Goal: Find specific page/section: Find specific page/section

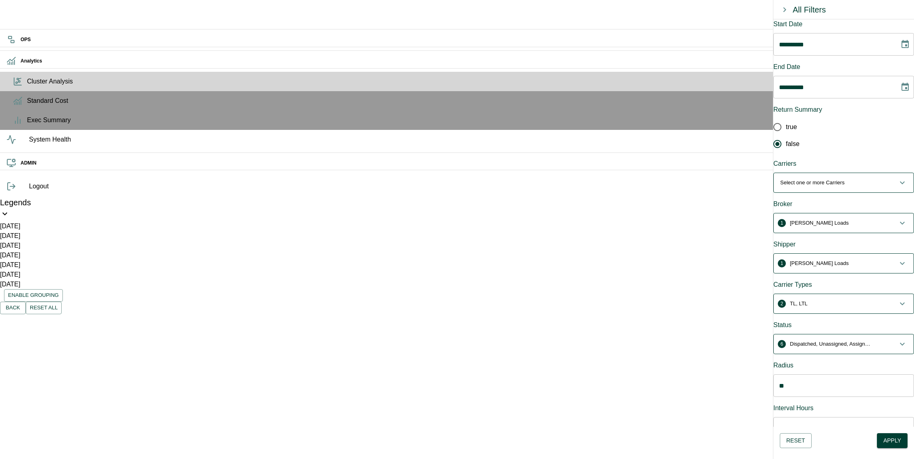
scroll to position [51, 0]
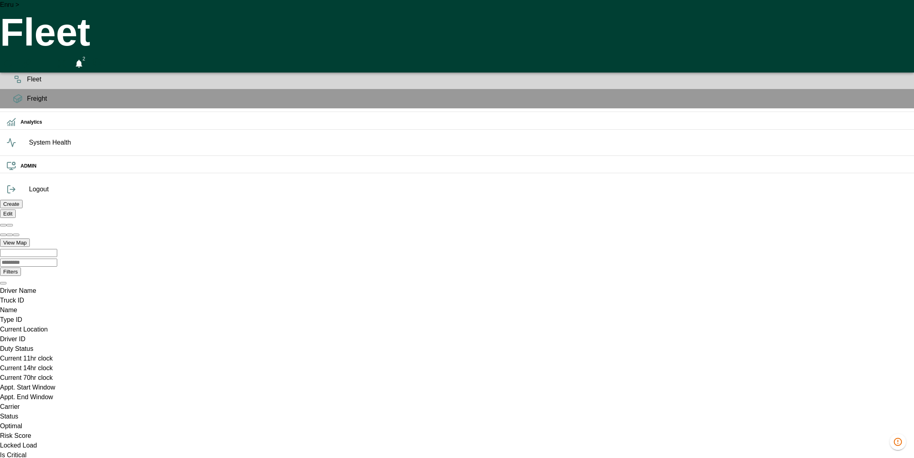
scroll to position [0, 22353]
click at [14, 127] on icon at bounding box center [11, 122] width 10 height 10
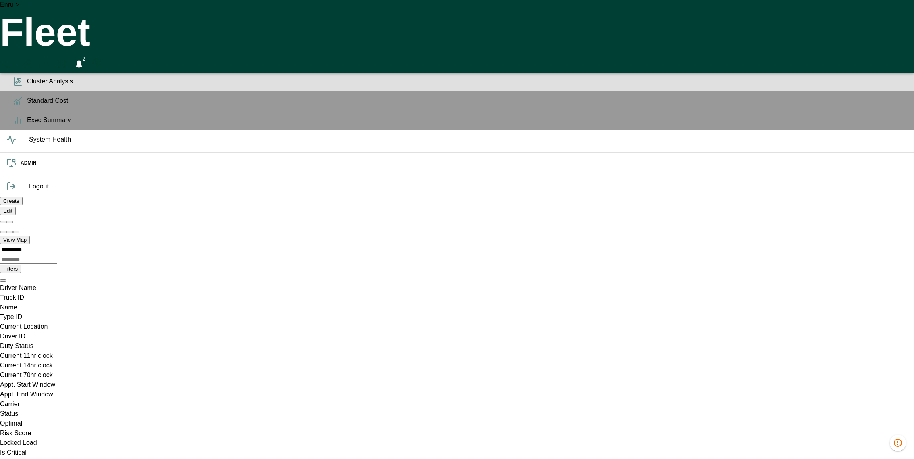
click at [27, 86] on span "Cluster Analysis" at bounding box center [467, 82] width 881 height 10
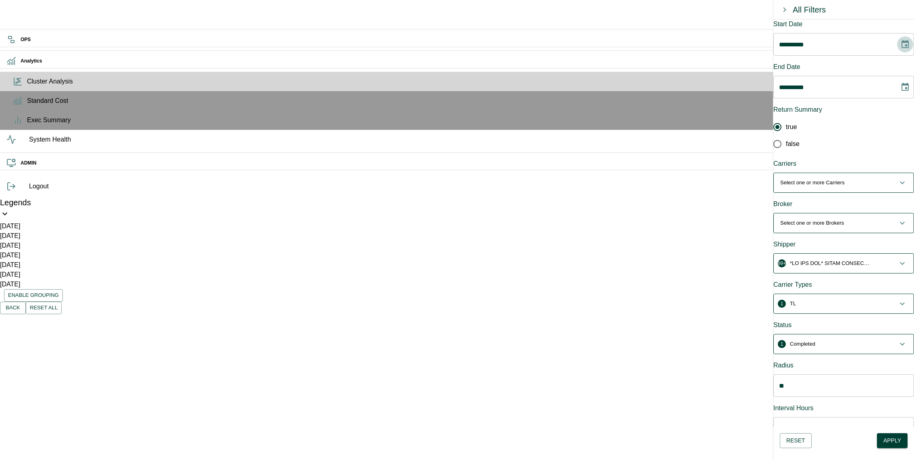
click at [902, 44] on icon "Choose date, selected date is Aug 4, 2025" at bounding box center [905, 44] width 7 height 8
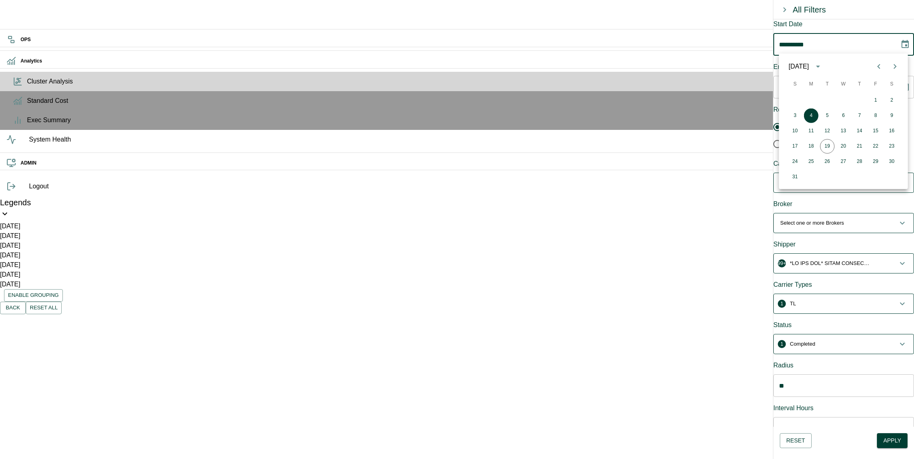
click at [812, 65] on div "[DATE]" at bounding box center [800, 67] width 23 height 10
click at [830, 128] on button "2025" at bounding box center [828, 133] width 29 height 15
click at [880, 69] on icon "Previous month" at bounding box center [880, 67] width 10 height 10
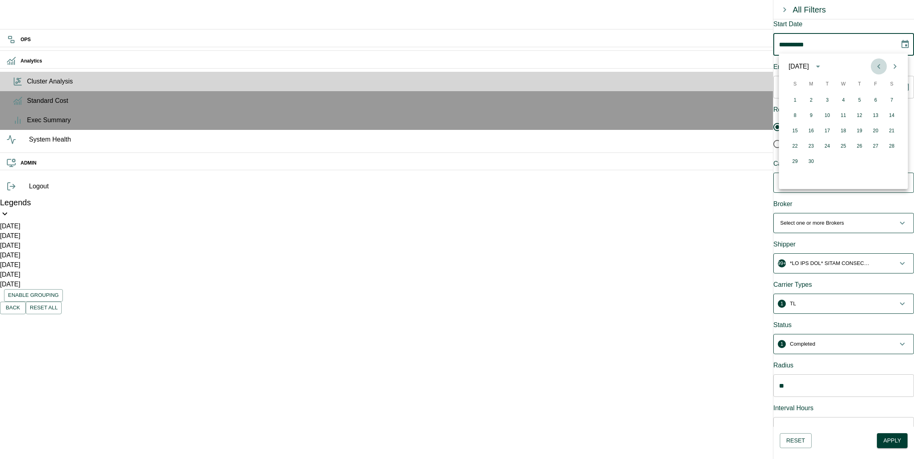
click at [880, 69] on icon "Previous month" at bounding box center [880, 67] width 10 height 10
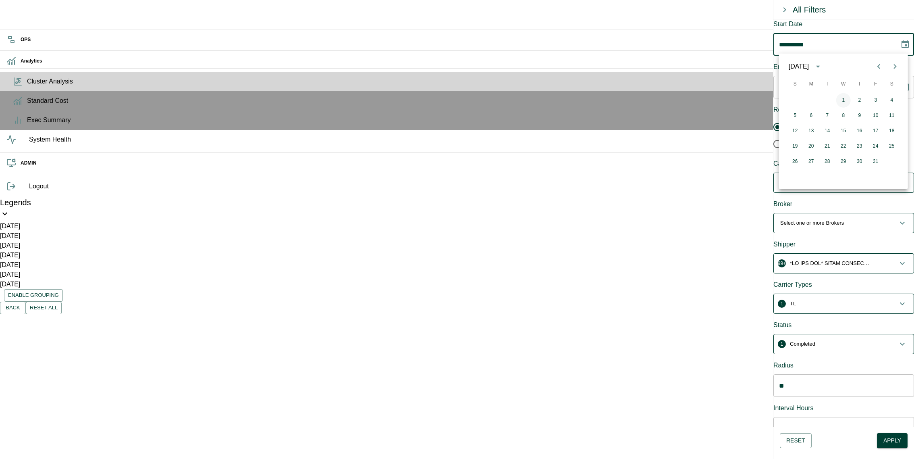
click at [839, 99] on button "1" at bounding box center [844, 100] width 15 height 15
type input "**********"
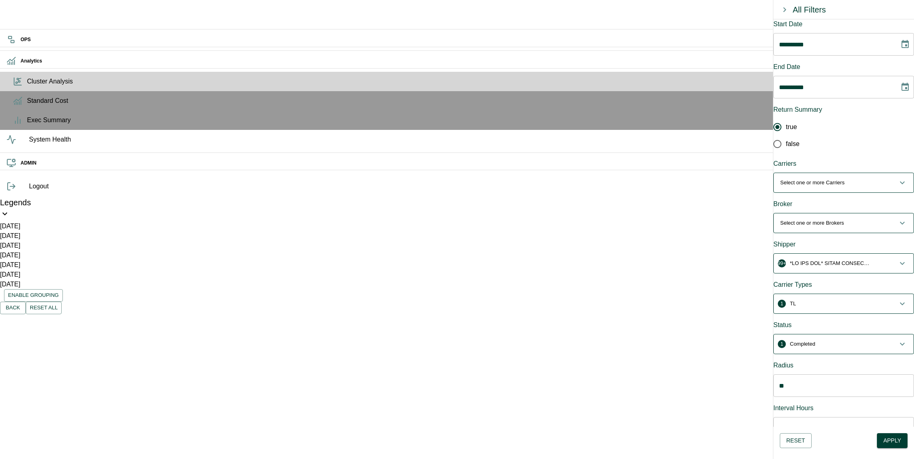
click at [835, 179] on p "Select one or more Carriers" at bounding box center [813, 183] width 65 height 8
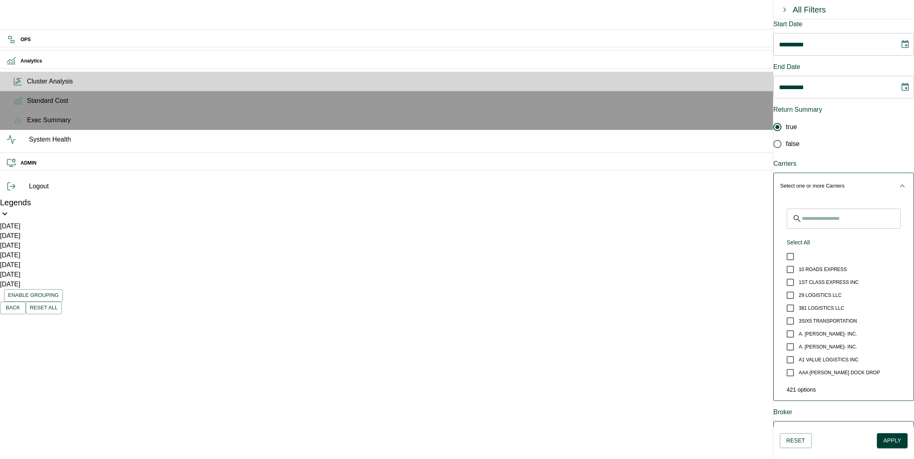
click at [835, 182] on p "Select one or more Carriers" at bounding box center [813, 186] width 65 height 8
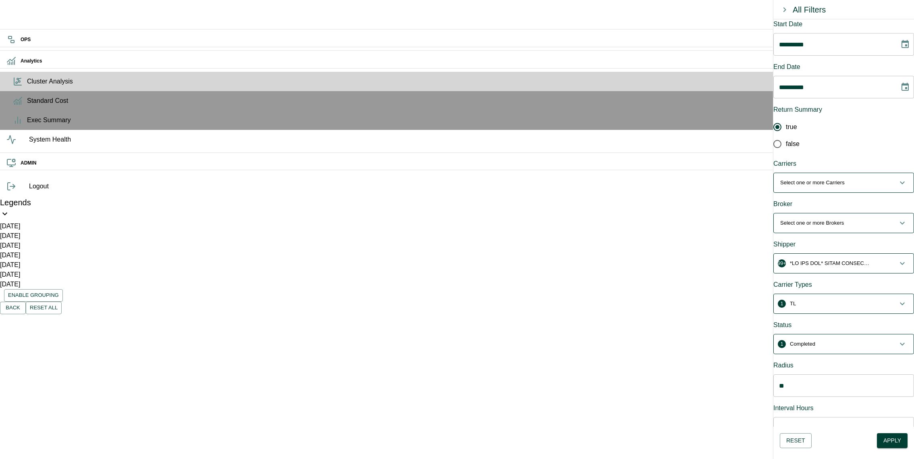
click at [827, 219] on p "Select one or more Brokers" at bounding box center [813, 223] width 64 height 8
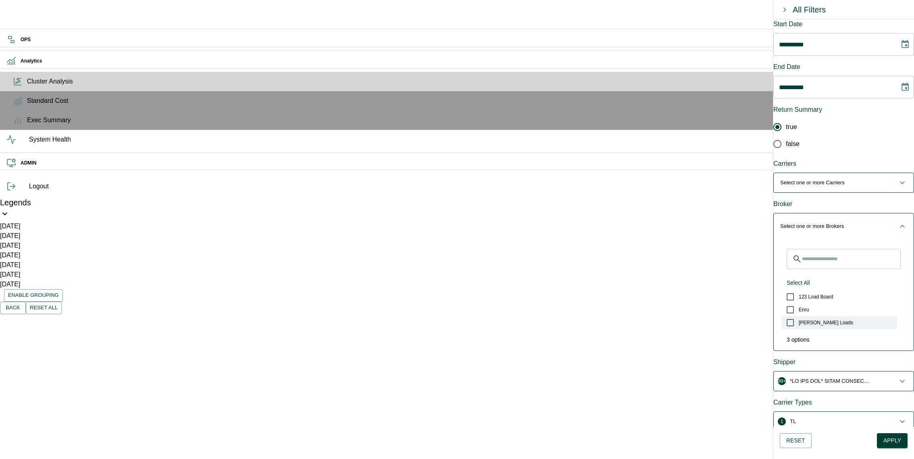
click at [816, 319] on span "[PERSON_NAME] Loads" at bounding box center [826, 322] width 54 height 7
click at [854, 214] on button "1 [PERSON_NAME] Loads" at bounding box center [844, 226] width 140 height 26
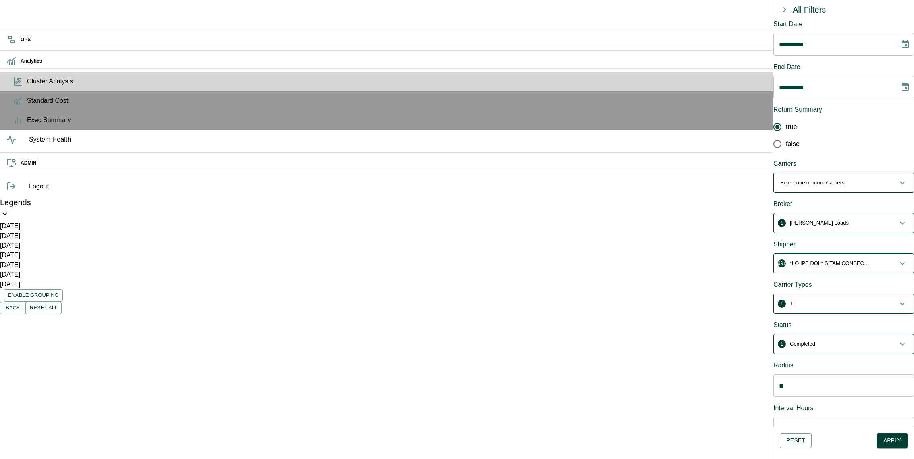
click at [844, 254] on button "99+" at bounding box center [844, 263] width 140 height 19
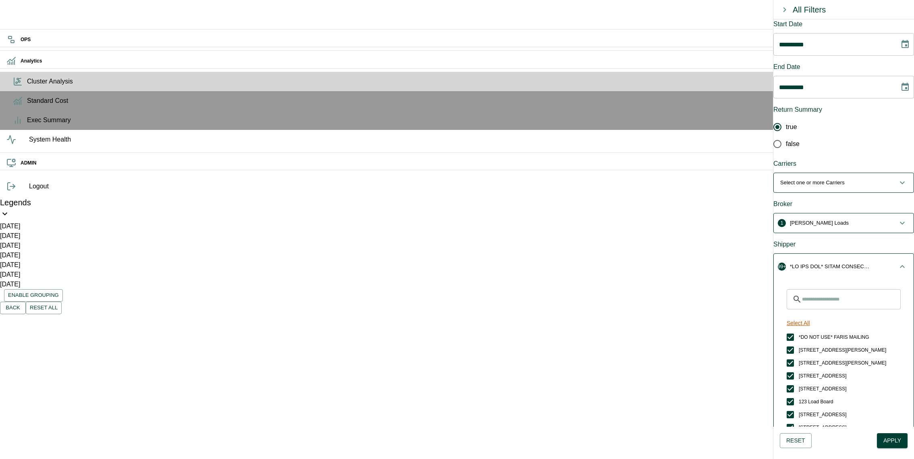
click at [803, 316] on button "Select All" at bounding box center [799, 323] width 30 height 15
click at [806, 316] on button "Unselect All" at bounding box center [802, 323] width 36 height 15
click at [825, 289] on input "Search for Shippers" at bounding box center [851, 299] width 99 height 20
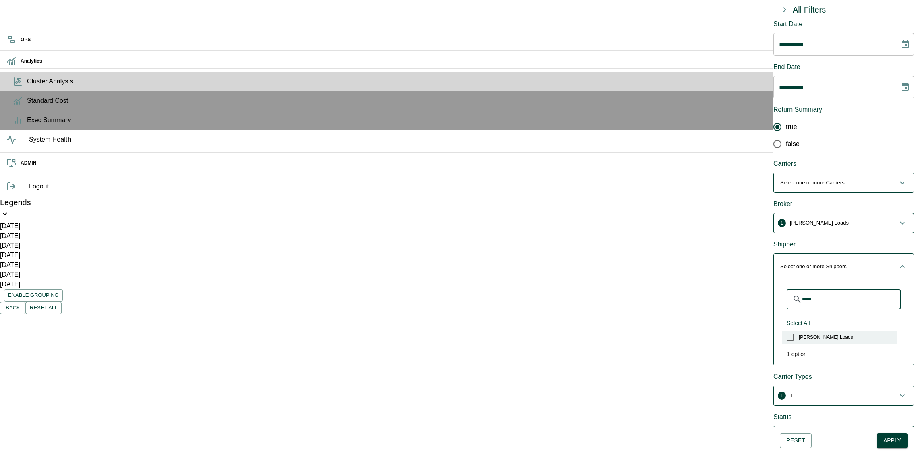
type input "*****"
click at [820, 331] on label "[PERSON_NAME] Loads" at bounding box center [839, 337] width 115 height 13
click at [855, 262] on span "1 [PERSON_NAME] Loads" at bounding box center [839, 266] width 117 height 8
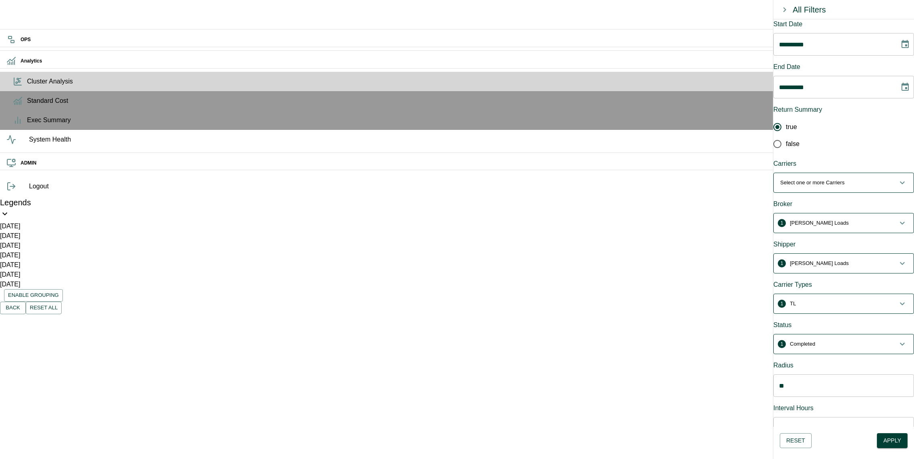
click at [846, 300] on span "1 TL" at bounding box center [839, 304] width 117 height 8
click at [851, 303] on span "2 TL, LTL" at bounding box center [839, 307] width 117 height 8
click at [835, 340] on span "1 Completed" at bounding box center [839, 344] width 117 height 8
click at [805, 396] on button "Select All" at bounding box center [799, 403] width 30 height 15
click at [861, 343] on p "Dispatched, Unassigned, Assigned, Pending, Cancelled, Completed" at bounding box center [830, 347] width 81 height 8
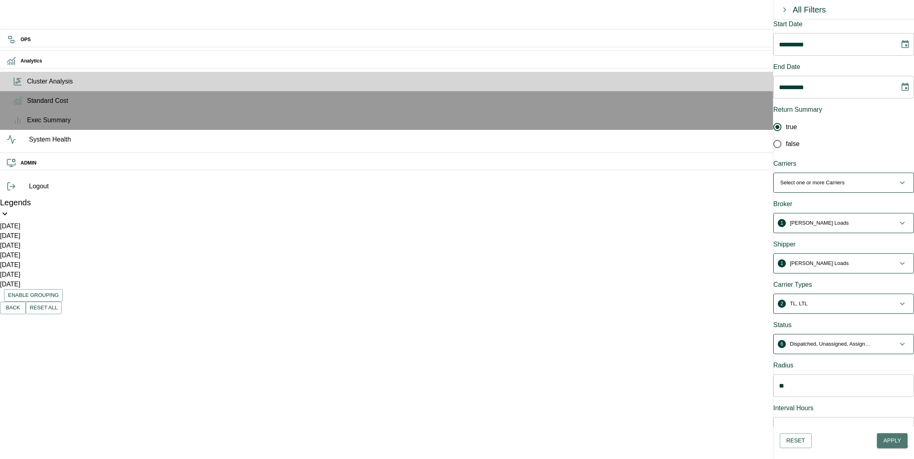
click at [883, 438] on button "Apply" at bounding box center [892, 440] width 31 height 15
click at [900, 56] on icon "close" at bounding box center [903, 54] width 6 height 6
click at [899, 437] on button "Apply" at bounding box center [892, 440] width 31 height 15
click at [904, 54] on icon "close" at bounding box center [903, 54] width 6 height 6
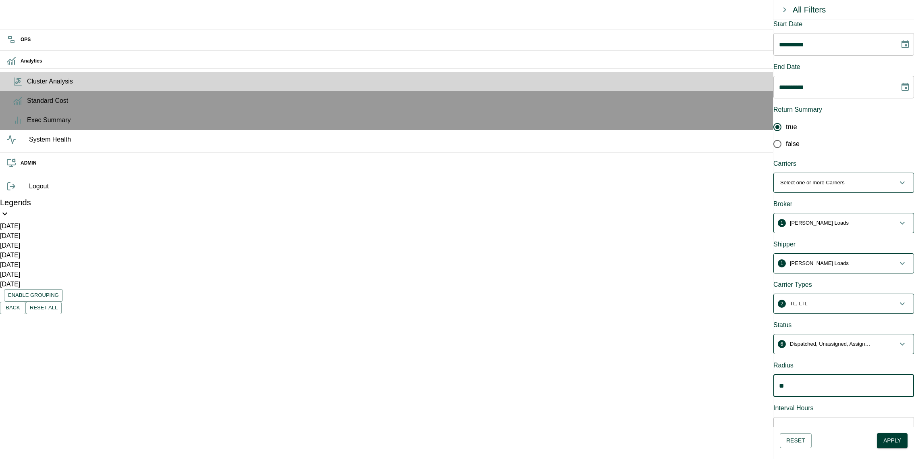
type input "***"
click at [885, 438] on button "Apply" at bounding box center [892, 440] width 31 height 15
click at [904, 52] on icon "close" at bounding box center [903, 54] width 6 height 6
click at [902, 47] on icon "Choose date, selected date is Aug 4, 2025" at bounding box center [905, 44] width 7 height 8
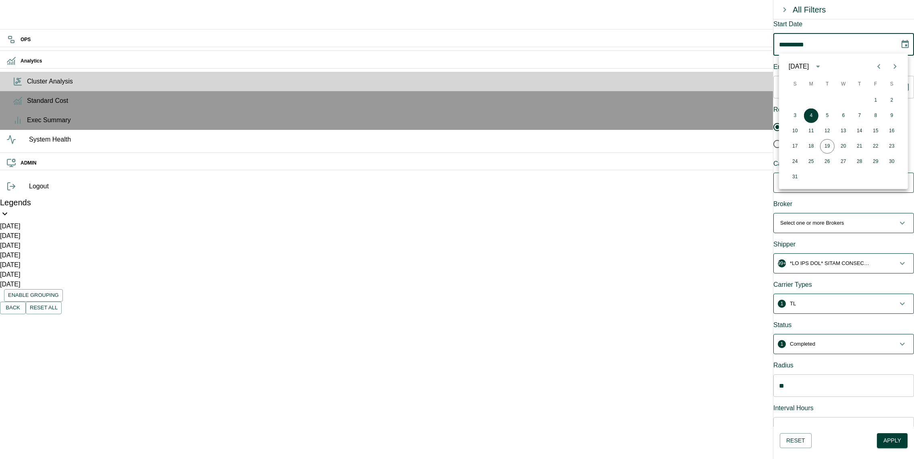
click at [809, 65] on div "[DATE]" at bounding box center [799, 67] width 20 height 10
click at [835, 131] on button "2025" at bounding box center [828, 133] width 29 height 15
click at [879, 70] on icon "Previous month" at bounding box center [880, 67] width 10 height 10
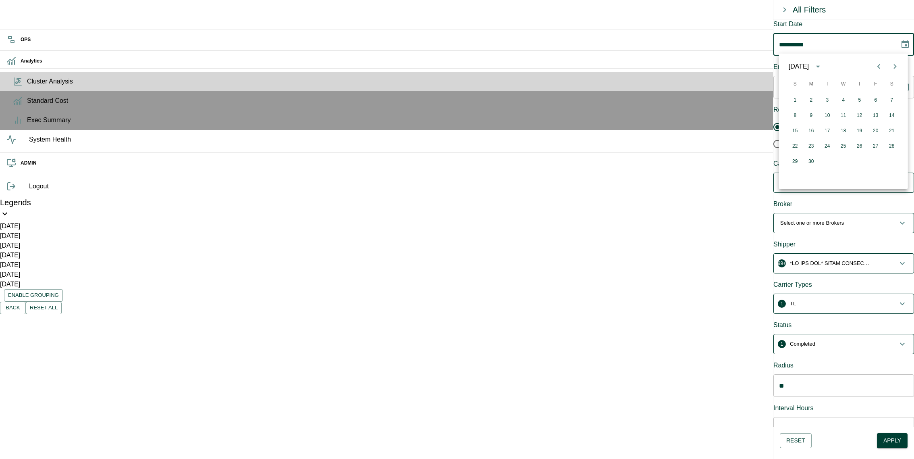
click at [879, 70] on icon "Previous month" at bounding box center [880, 67] width 10 height 10
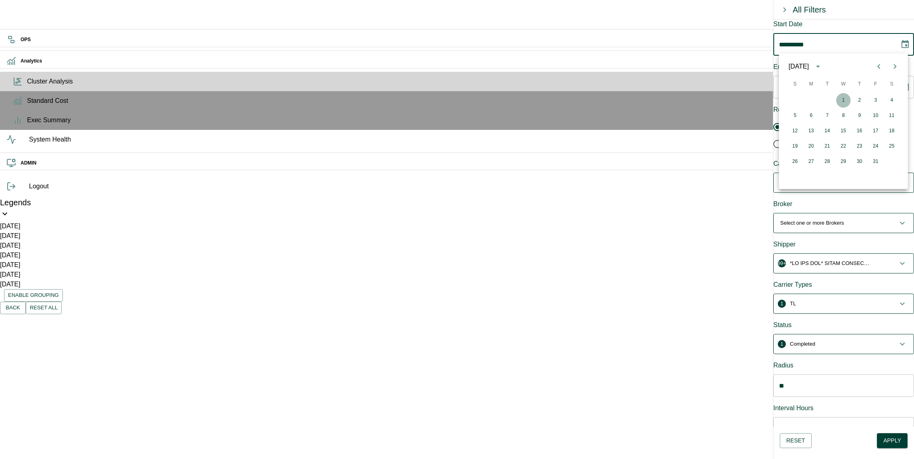
click at [838, 98] on button "1" at bounding box center [844, 100] width 15 height 15
type input "**********"
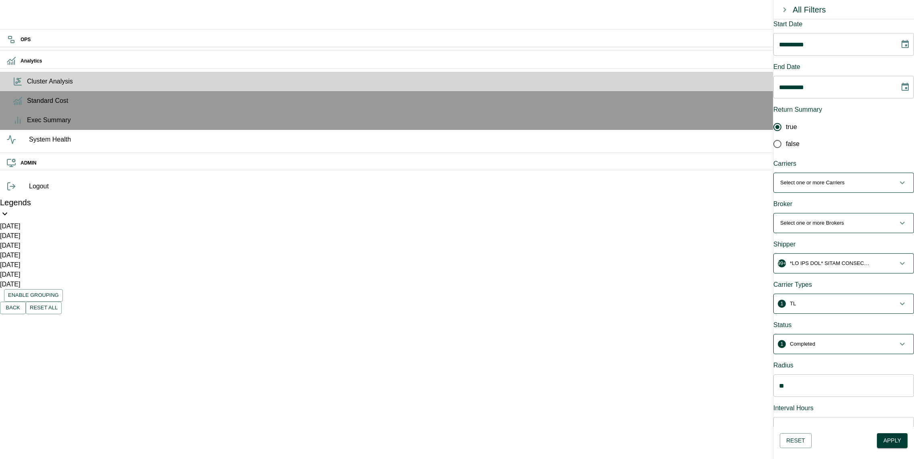
click at [839, 179] on p "Select one or more Carriers" at bounding box center [813, 183] width 65 height 8
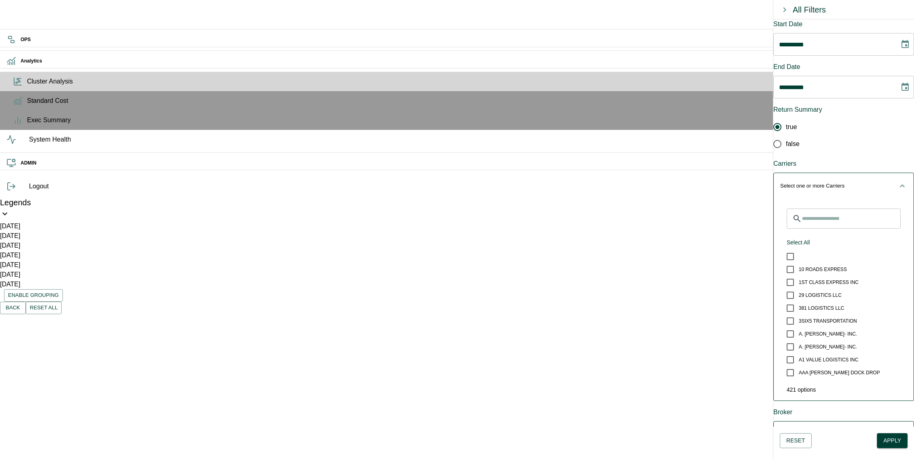
click at [845, 178] on div "Select one or more Carriers ​ Select All 10 ROADS EXPRESS 1ST CLASS EXPRESS INC…" at bounding box center [844, 287] width 141 height 228
click at [841, 182] on p "Select one or more Carriers" at bounding box center [813, 186] width 65 height 8
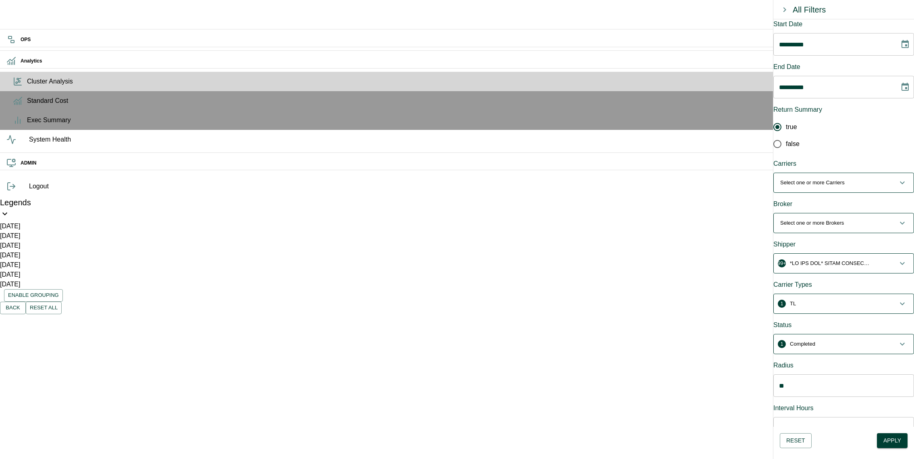
click at [842, 219] on p "Select one or more Brokers" at bounding box center [813, 223] width 64 height 8
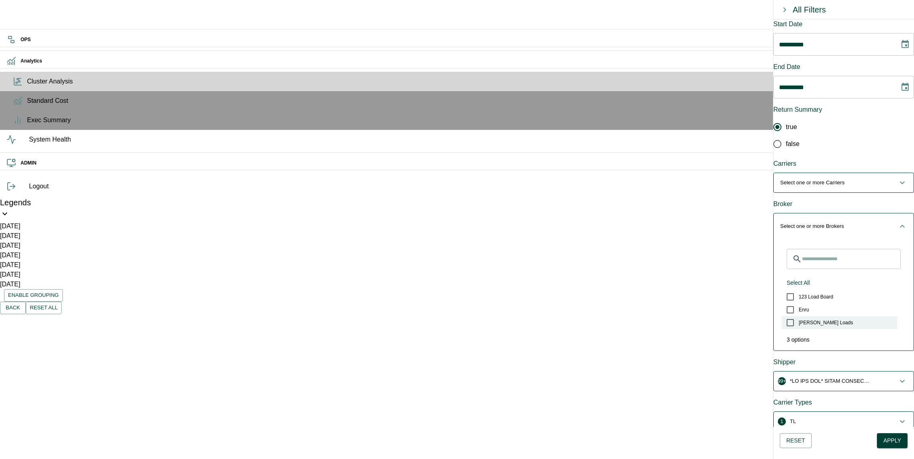
click at [811, 316] on label "[PERSON_NAME] Loads" at bounding box center [839, 322] width 115 height 13
click at [860, 222] on span "1 [PERSON_NAME] Loads" at bounding box center [839, 226] width 117 height 8
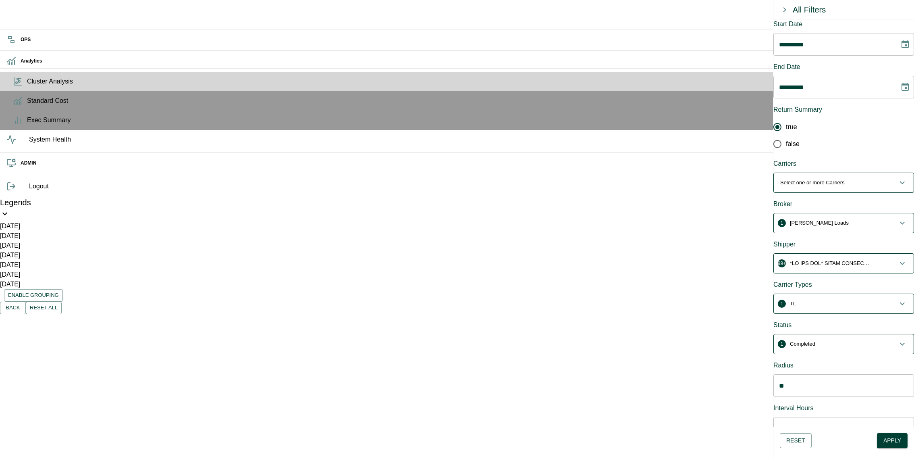
click at [833, 259] on p "button" at bounding box center [830, 263] width 81 height 8
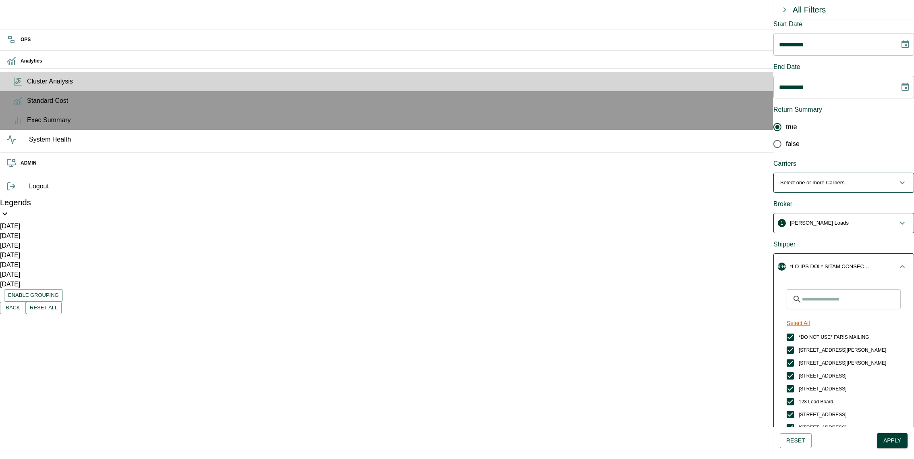
click at [806, 316] on button "Select All" at bounding box center [799, 323] width 30 height 15
click at [820, 316] on button "Unselect All" at bounding box center [802, 323] width 36 height 15
click at [833, 289] on input "Search for Shippers" at bounding box center [851, 299] width 99 height 20
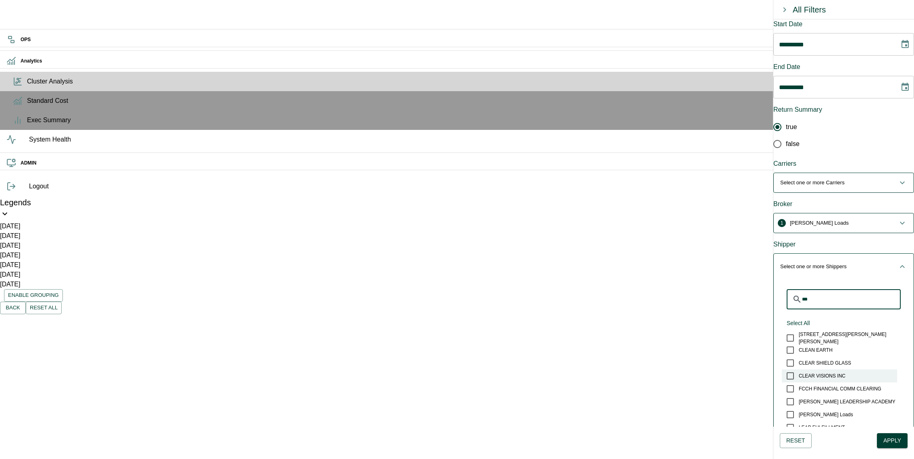
scroll to position [39, 0]
type input "***"
click at [849, 369] on label "[PERSON_NAME] Loads" at bounding box center [839, 375] width 115 height 13
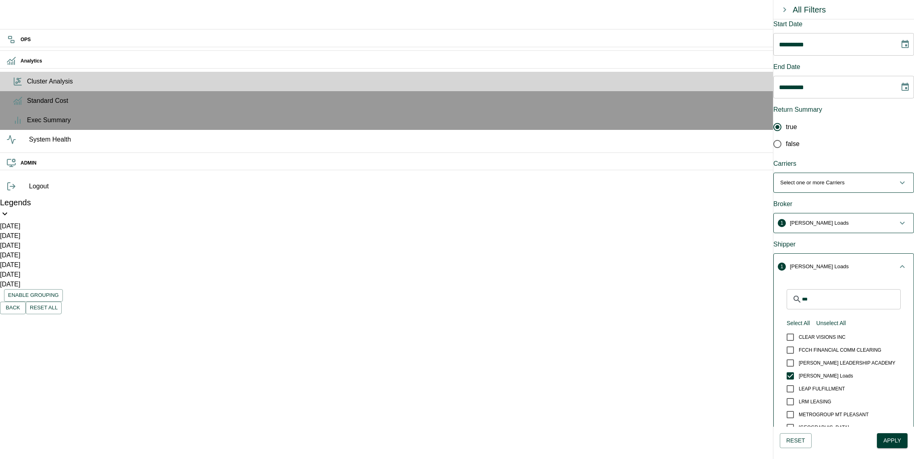
click at [862, 254] on button "1 [PERSON_NAME] Loads" at bounding box center [844, 267] width 140 height 26
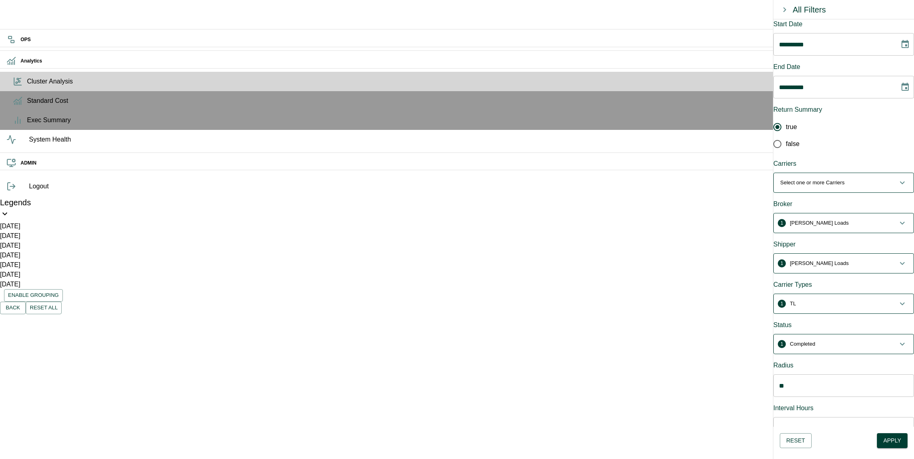
click at [861, 300] on span "1 TL" at bounding box center [839, 304] width 117 height 8
click at [806, 387] on span "LTL" at bounding box center [803, 390] width 8 height 7
click at [851, 320] on div "​ Select All Unselect All TL LTL Other Test Intermodal Customer Routed OTM None…" at bounding box center [844, 421] width 140 height 202
click at [852, 294] on button "2 TL, LTL" at bounding box center [844, 307] width 140 height 26
click at [845, 334] on button "1 Completed" at bounding box center [844, 343] width 140 height 19
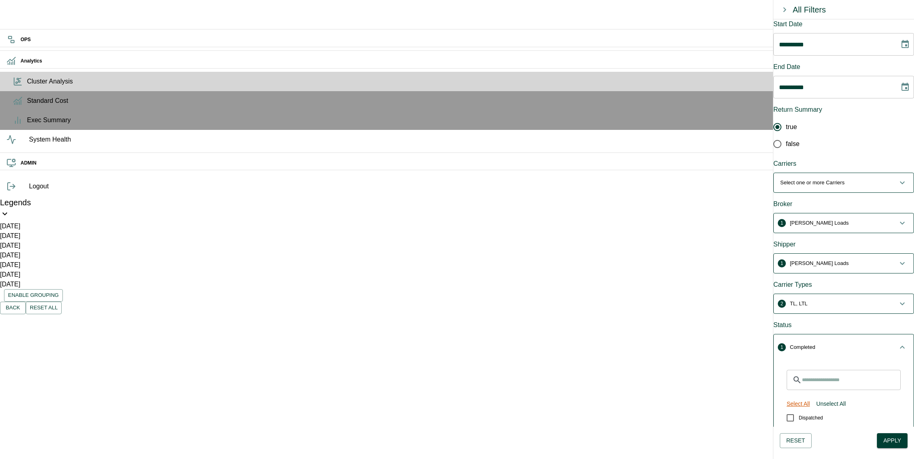
click at [814, 396] on button "Select All" at bounding box center [799, 403] width 30 height 15
click at [861, 334] on button "6 Dispatched, Unassigned, Assigned, Pending, Cancelled, Completed" at bounding box center [844, 347] width 140 height 26
click at [891, 434] on button "Apply" at bounding box center [892, 440] width 31 height 15
